Goal: Obtain resource: Download file/media

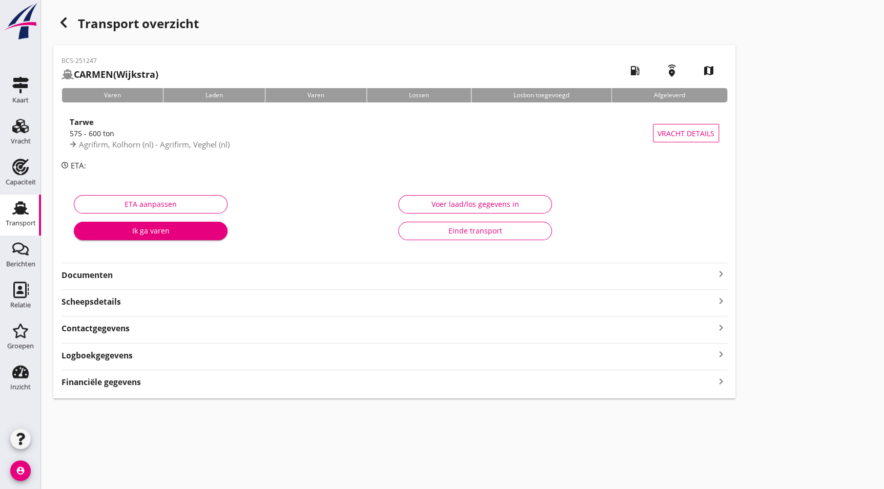
click at [102, 274] on strong "Documenten" at bounding box center [387, 276] width 653 height 12
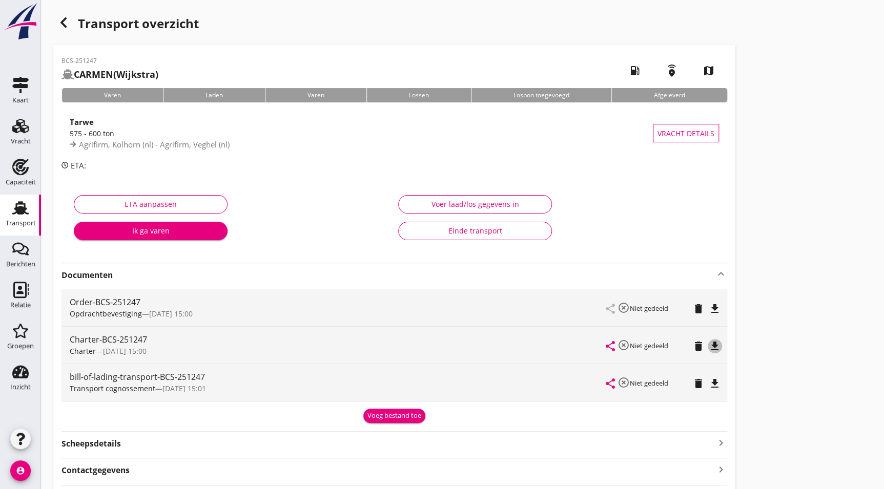
click at [715, 346] on icon "file_download" at bounding box center [715, 346] width 12 height 12
click at [66, 25] on icon "button" at bounding box center [63, 22] width 12 height 12
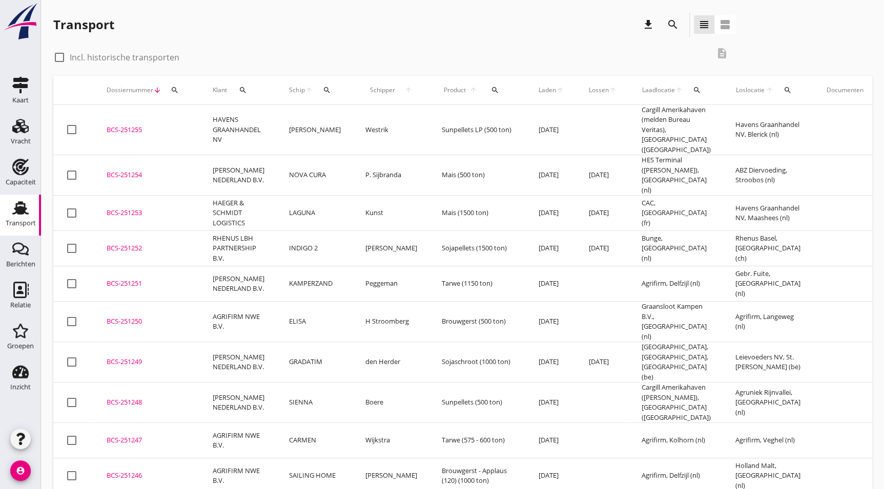
drag, startPoint x: 120, startPoint y: 372, endPoint x: 869, endPoint y: 263, distance: 756.5
click at [121, 398] on div "BCS-251248" at bounding box center [147, 403] width 81 height 10
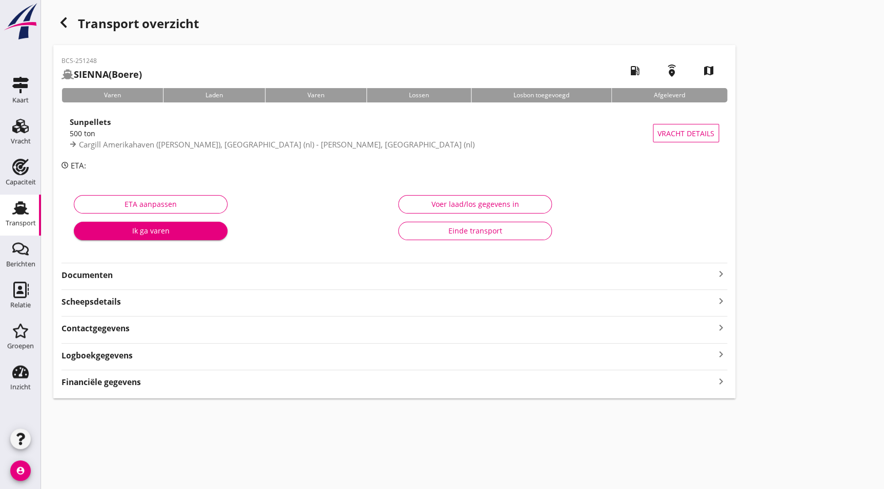
click at [90, 281] on strong "Documenten" at bounding box center [387, 276] width 653 height 12
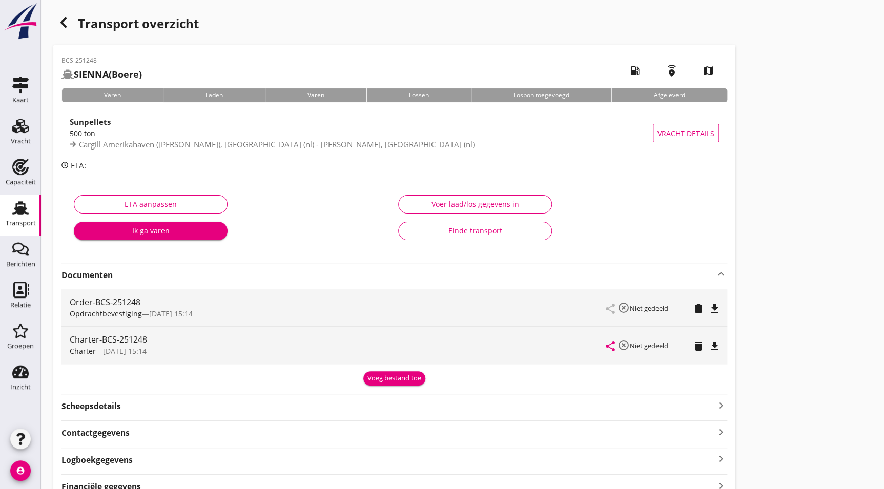
click at [718, 347] on icon "file_download" at bounding box center [715, 346] width 12 height 12
click at [57, 20] on icon "button" at bounding box center [63, 22] width 12 height 12
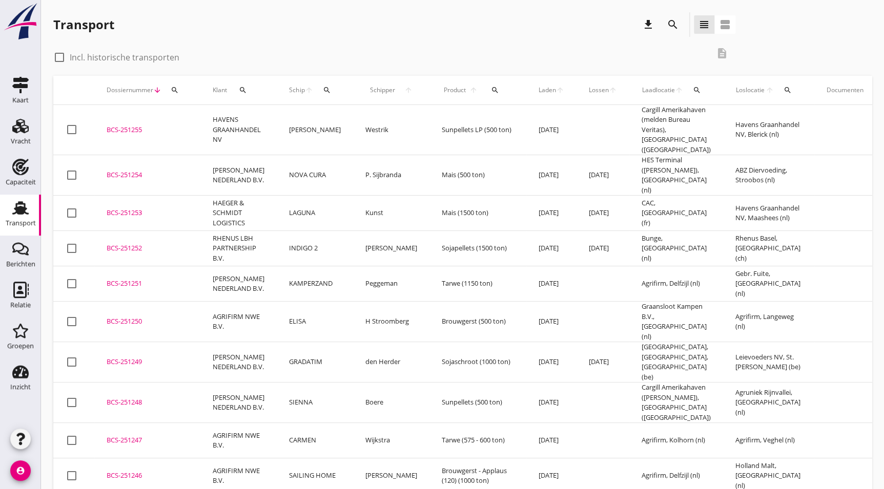
click at [134, 357] on div "BCS-251249" at bounding box center [147, 362] width 81 height 10
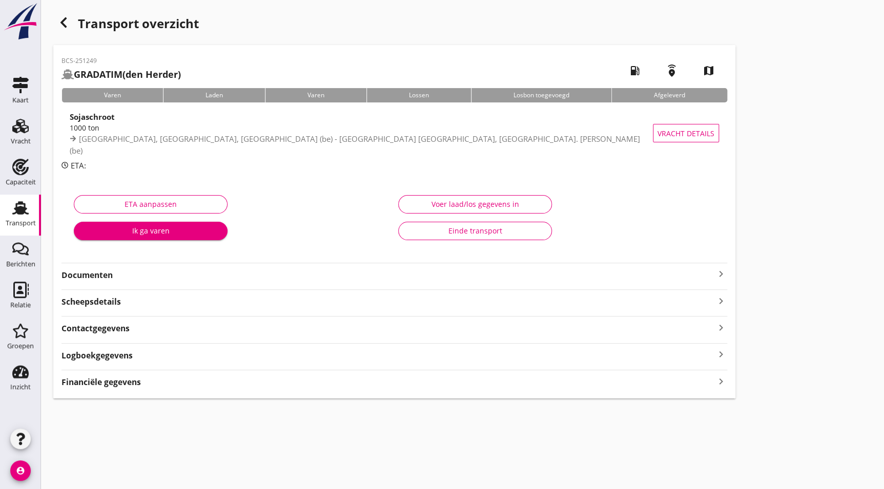
click at [86, 273] on strong "Documenten" at bounding box center [387, 276] width 653 height 12
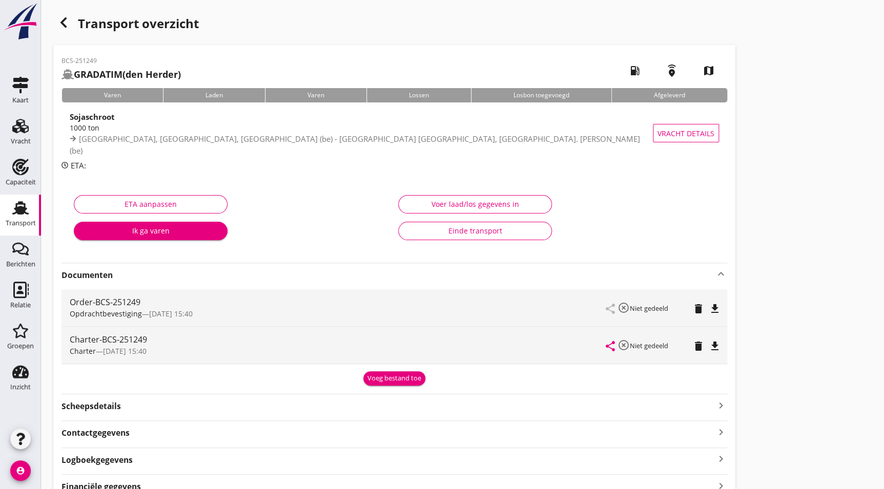
click at [709, 345] on icon "file_download" at bounding box center [715, 346] width 12 height 12
click at [65, 29] on div "button" at bounding box center [63, 22] width 20 height 20
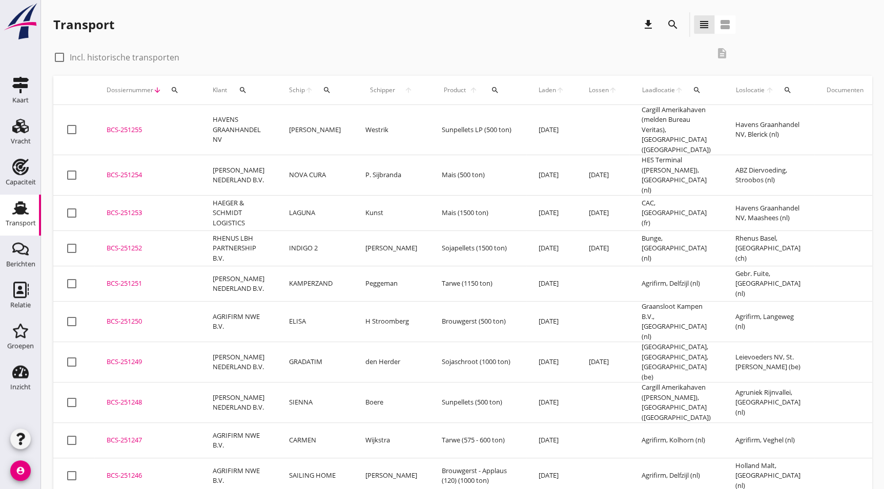
click at [143, 317] on div "BCS-251250" at bounding box center [147, 322] width 81 height 10
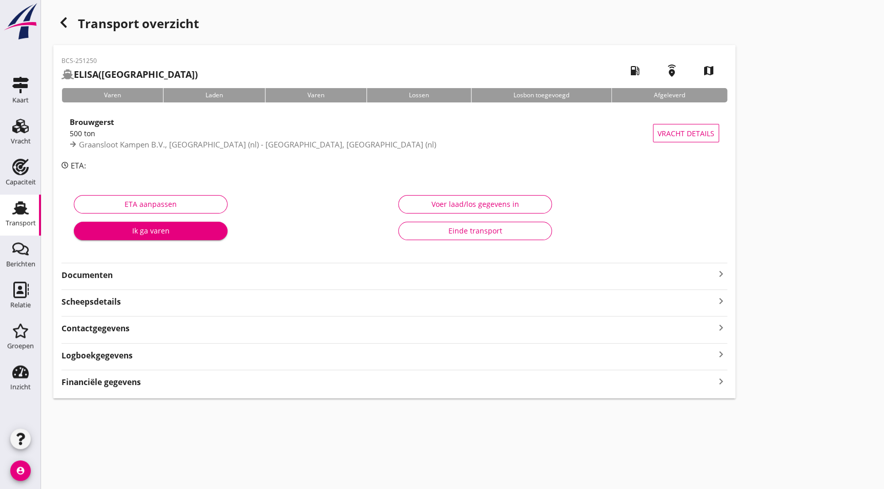
click at [90, 264] on div "Documenten keyboard_arrow_right" at bounding box center [394, 272] width 666 height 18
click at [92, 270] on strong "Documenten" at bounding box center [387, 276] width 653 height 12
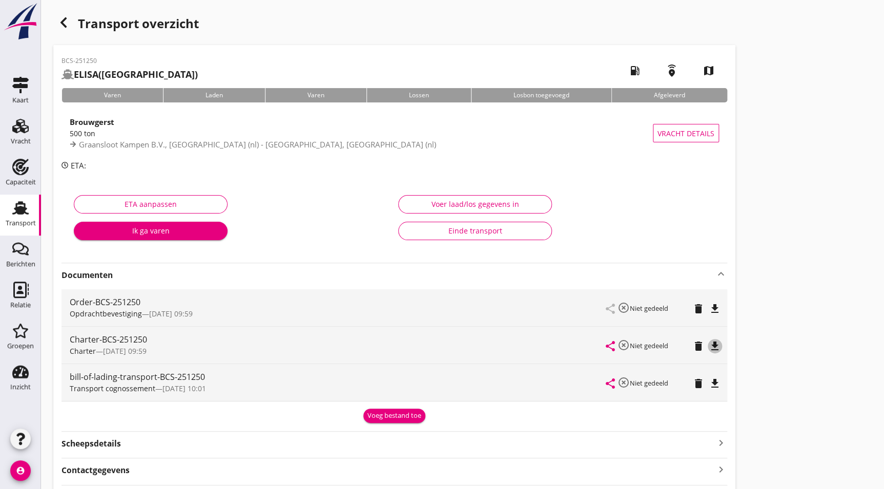
click at [709, 340] on icon "file_download" at bounding box center [715, 346] width 12 height 12
click at [58, 27] on icon "button" at bounding box center [63, 22] width 12 height 12
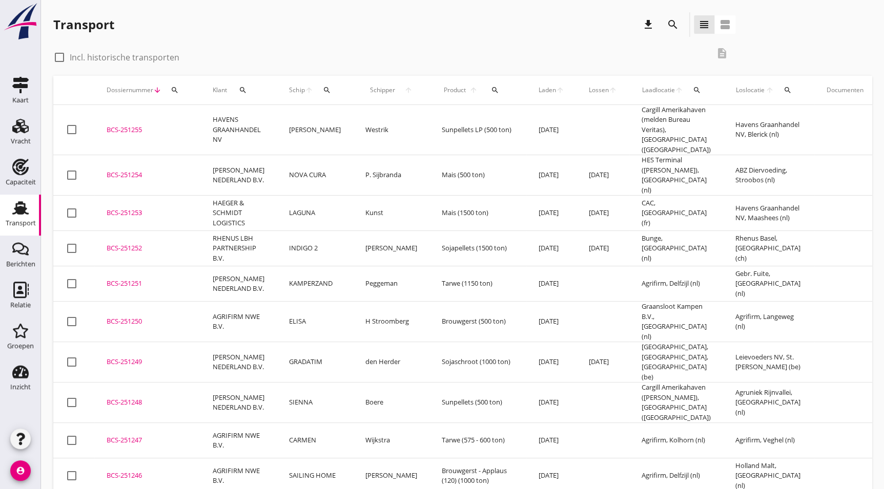
drag, startPoint x: 125, startPoint y: 267, endPoint x: 70, endPoint y: 291, distance: 60.0
click at [125, 279] on div "BCS-251251" at bounding box center [147, 284] width 81 height 10
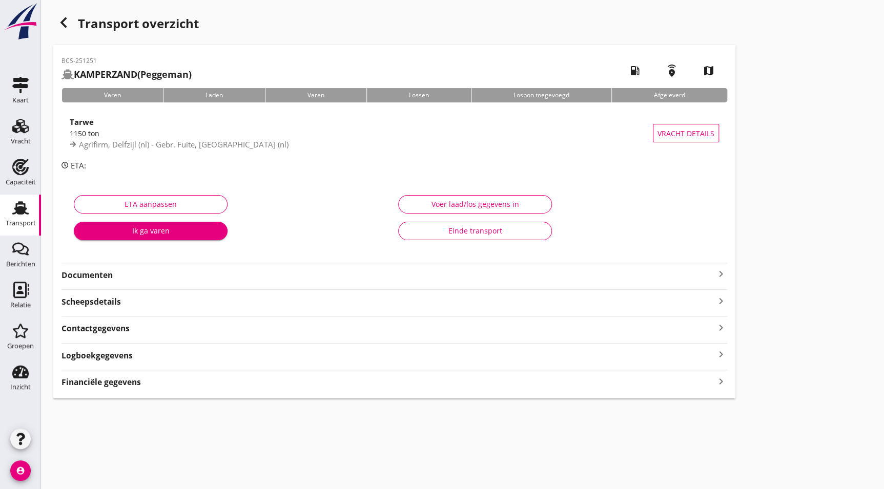
click at [82, 277] on strong "Documenten" at bounding box center [387, 276] width 653 height 12
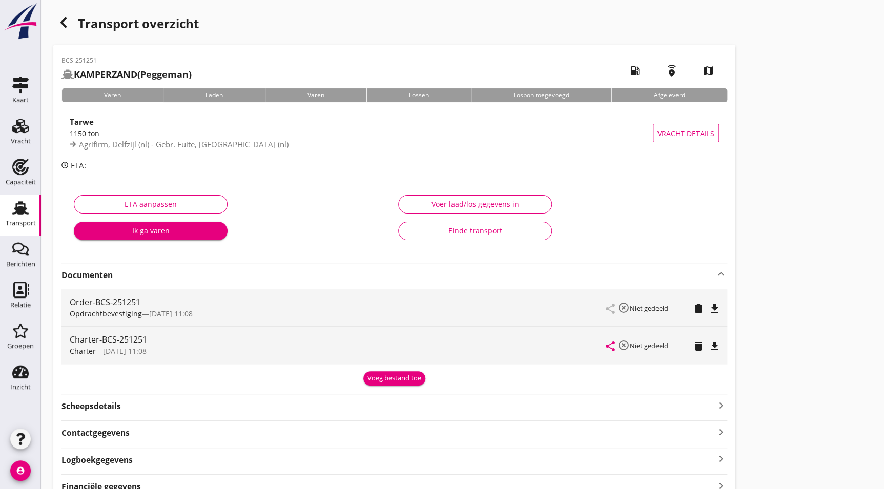
click at [714, 343] on icon "file_download" at bounding box center [715, 346] width 12 height 12
click at [64, 20] on use "button" at bounding box center [63, 22] width 6 height 10
